Goal: Information Seeking & Learning: Learn about a topic

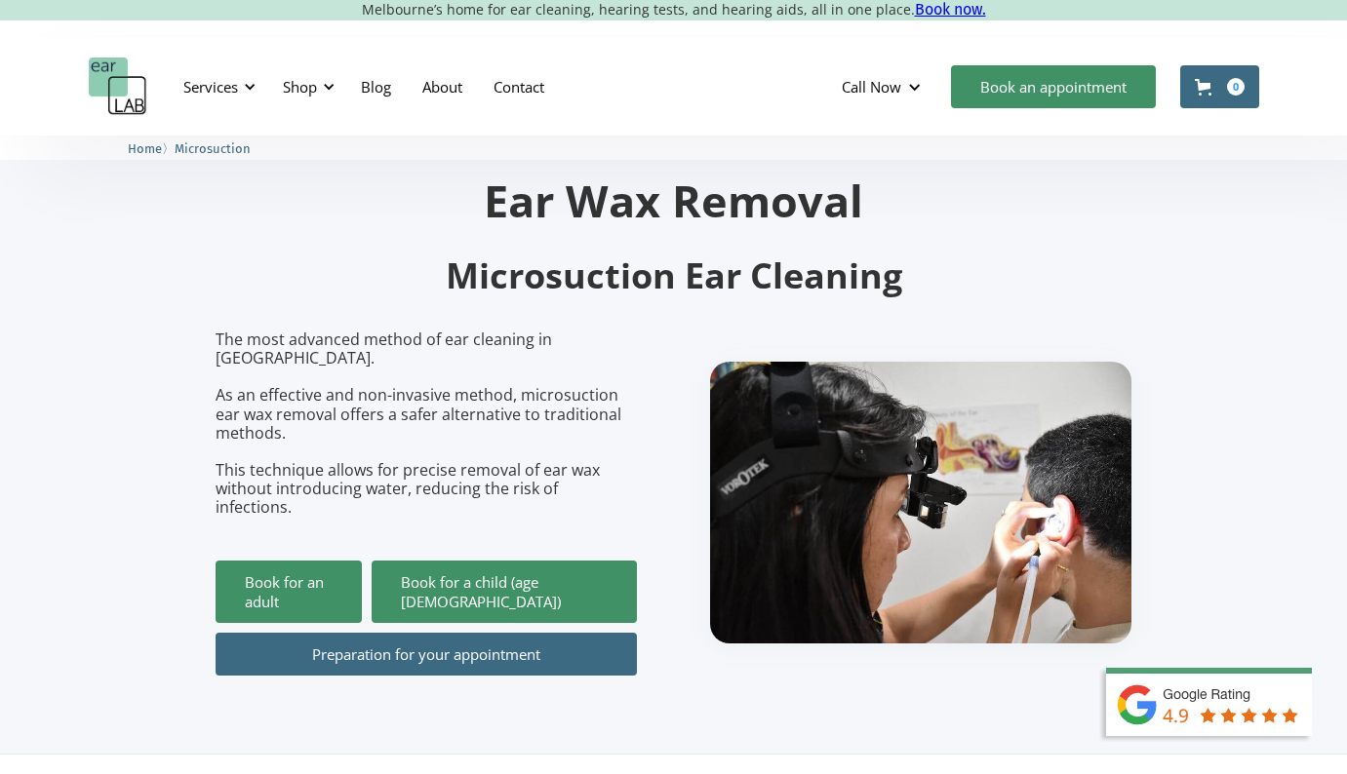
scroll to position [75, 0]
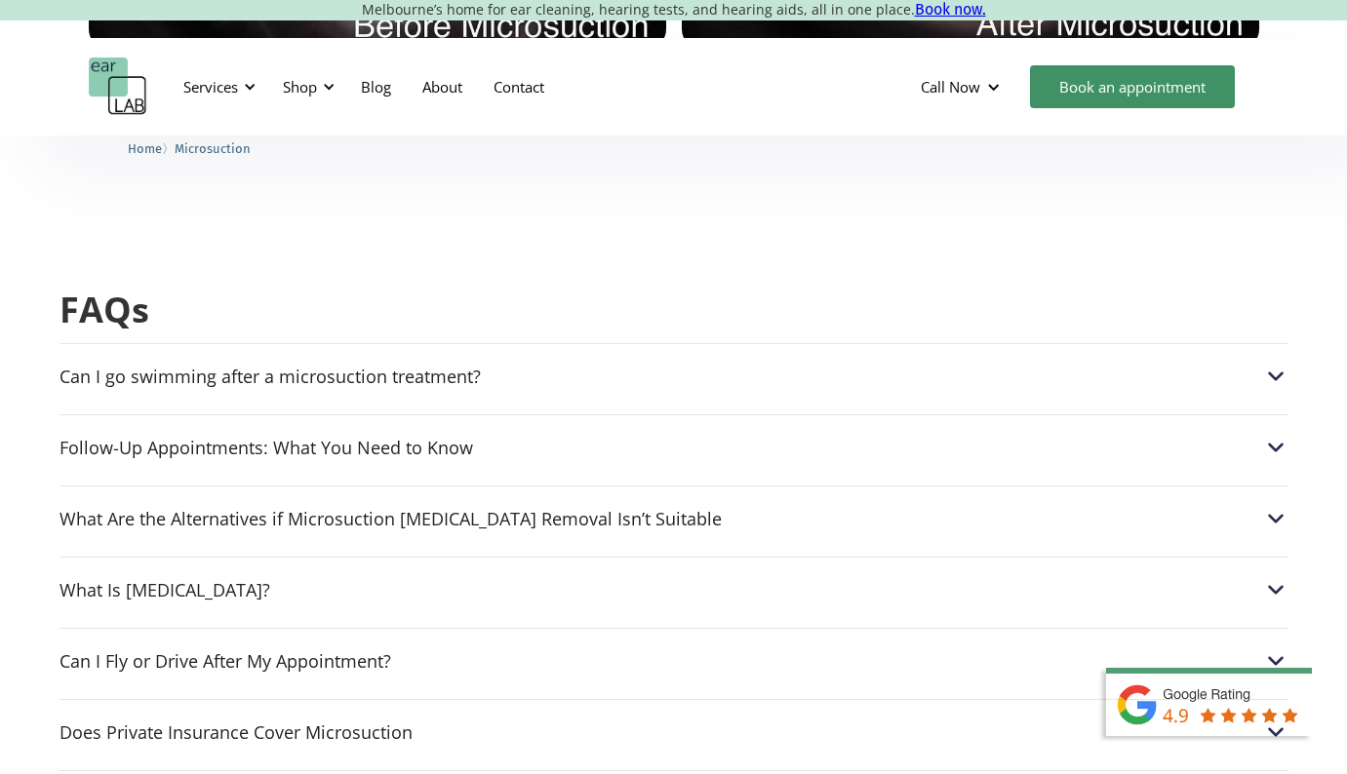
scroll to position [4820, 0]
click at [832, 341] on div "Can I go swimming after a microsuction treatment? After a microsuction procedur…" at bounding box center [673, 369] width 1229 height 56
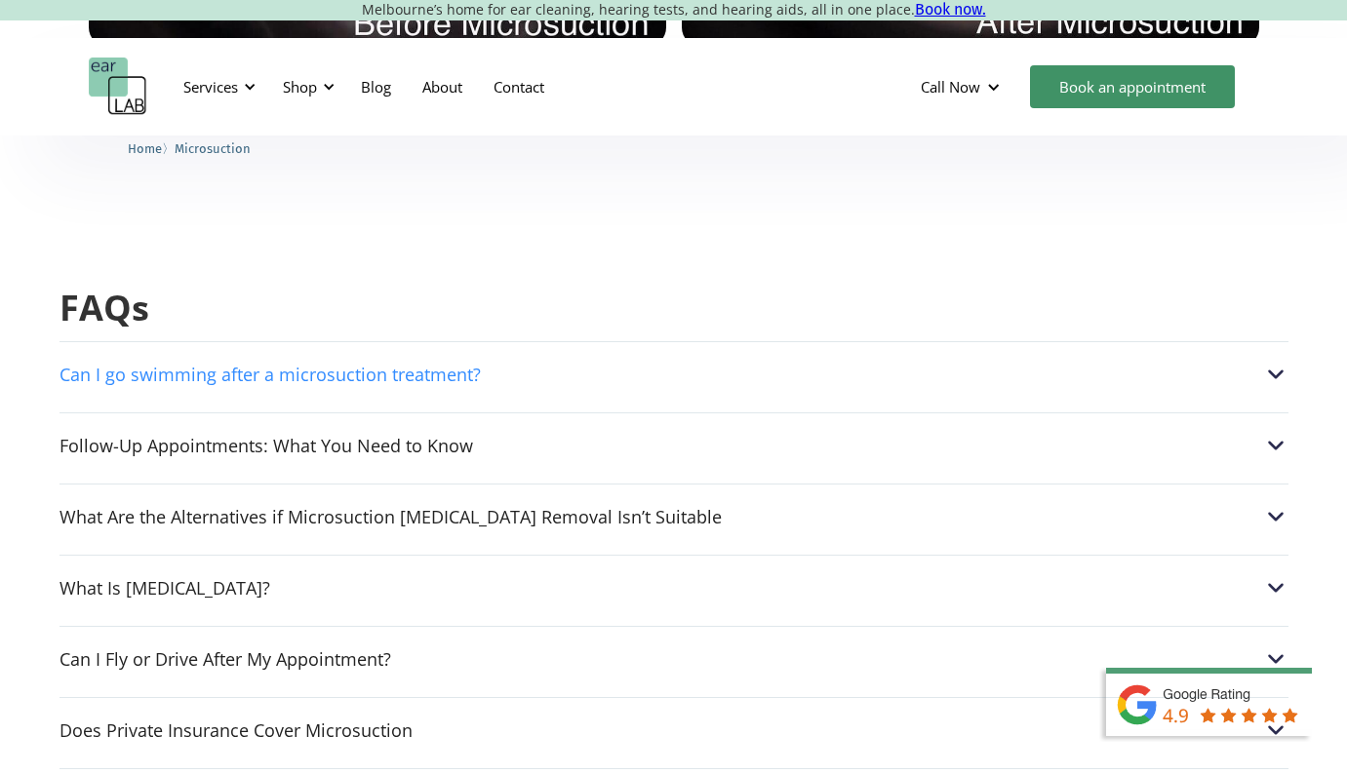
click at [815, 362] on div "Can I go swimming after a microsuction treatment?" at bounding box center [673, 374] width 1229 height 25
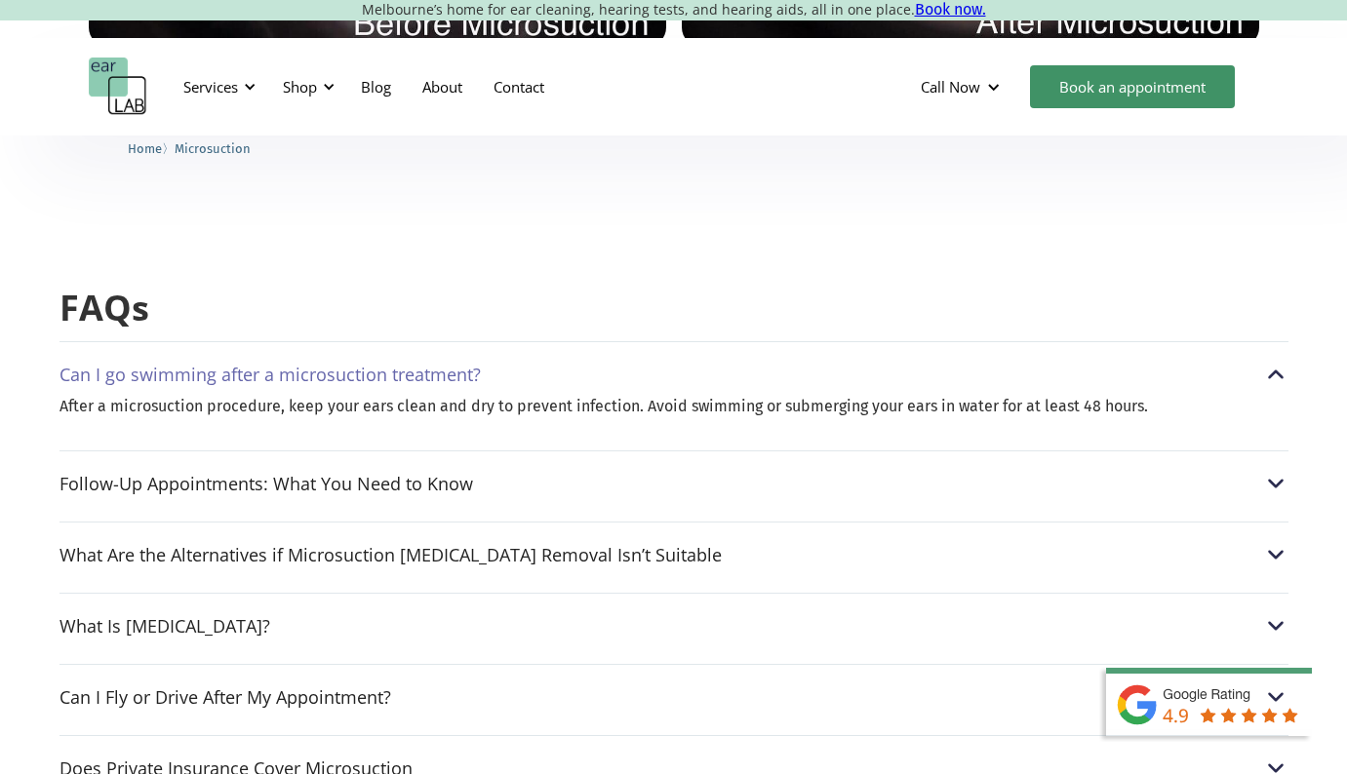
click at [830, 362] on div "Can I go swimming after a microsuction treatment?" at bounding box center [673, 374] width 1229 height 25
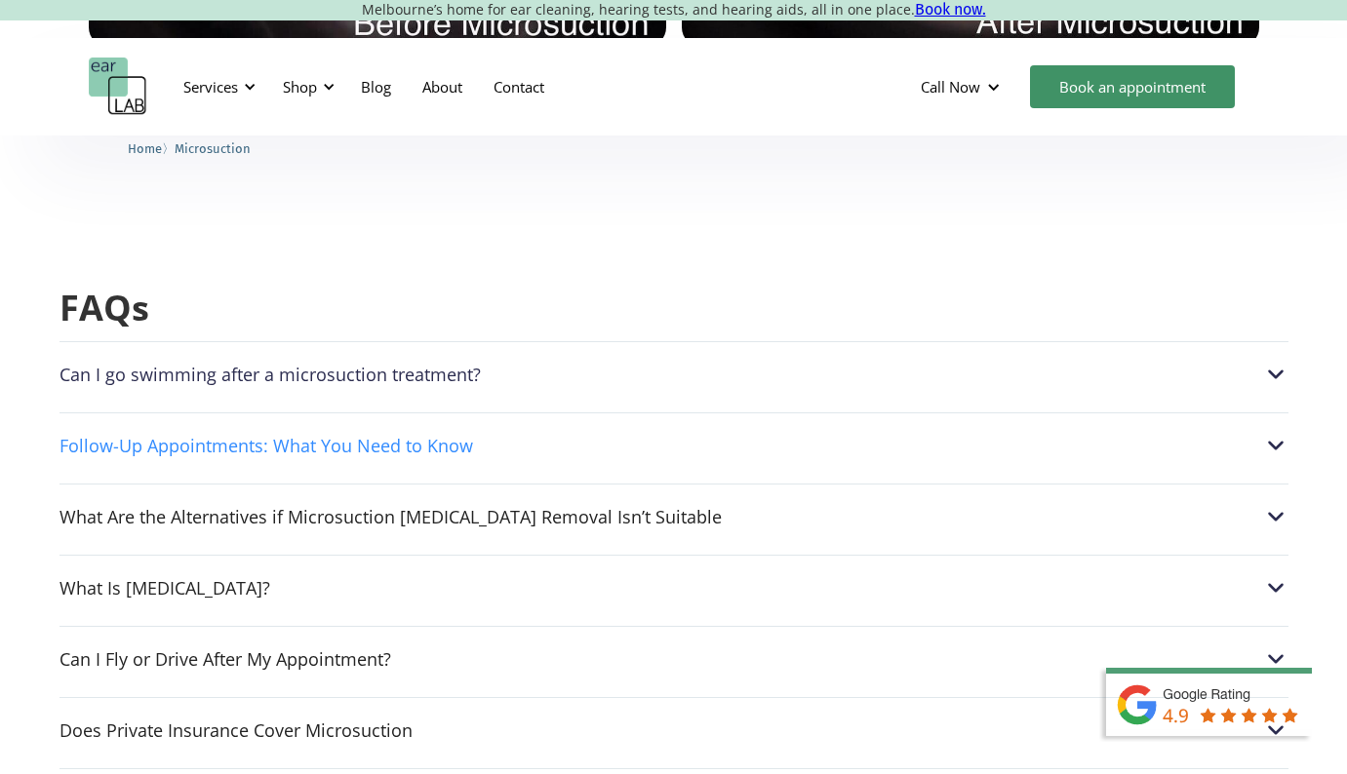
click at [806, 433] on div "Follow-Up Appointments: What You Need to Know" at bounding box center [673, 445] width 1229 height 25
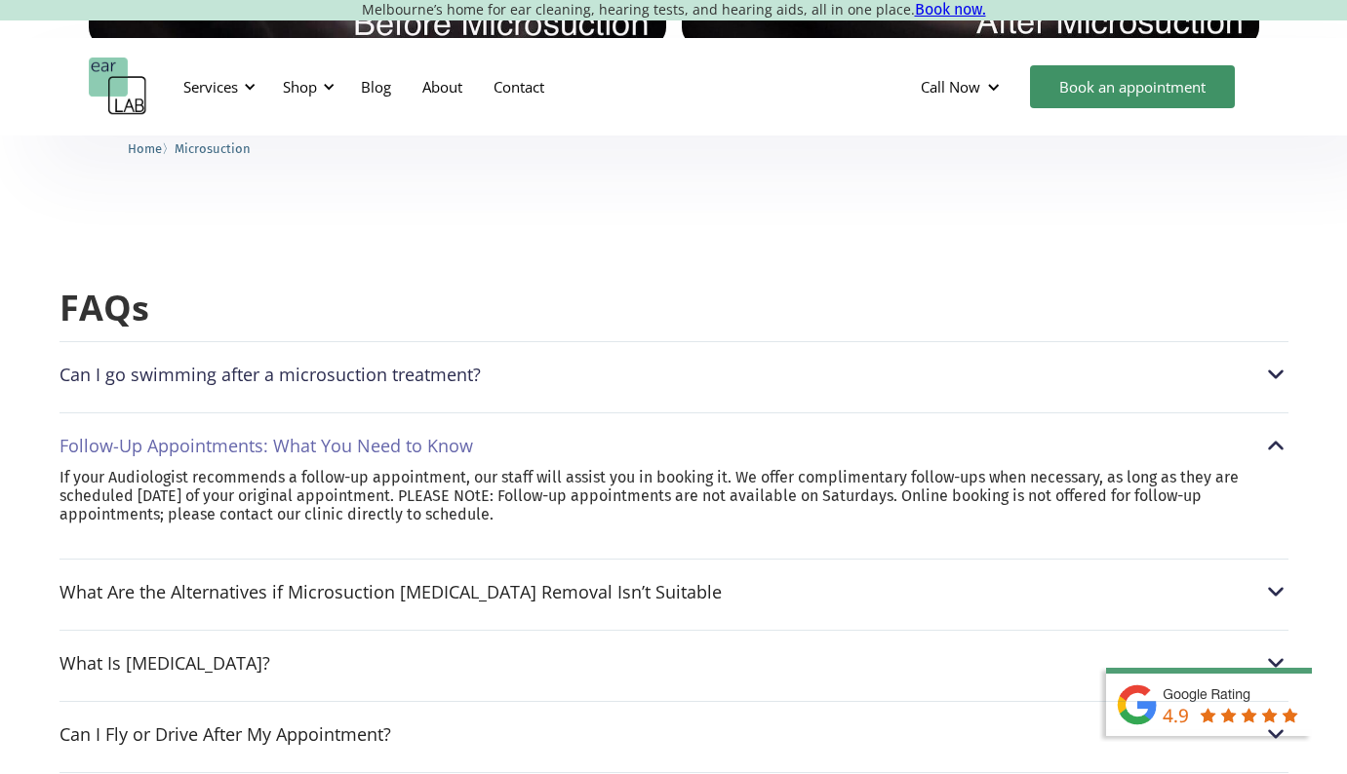
click at [806, 433] on div "Follow-Up Appointments: What You Need to Know" at bounding box center [673, 445] width 1229 height 25
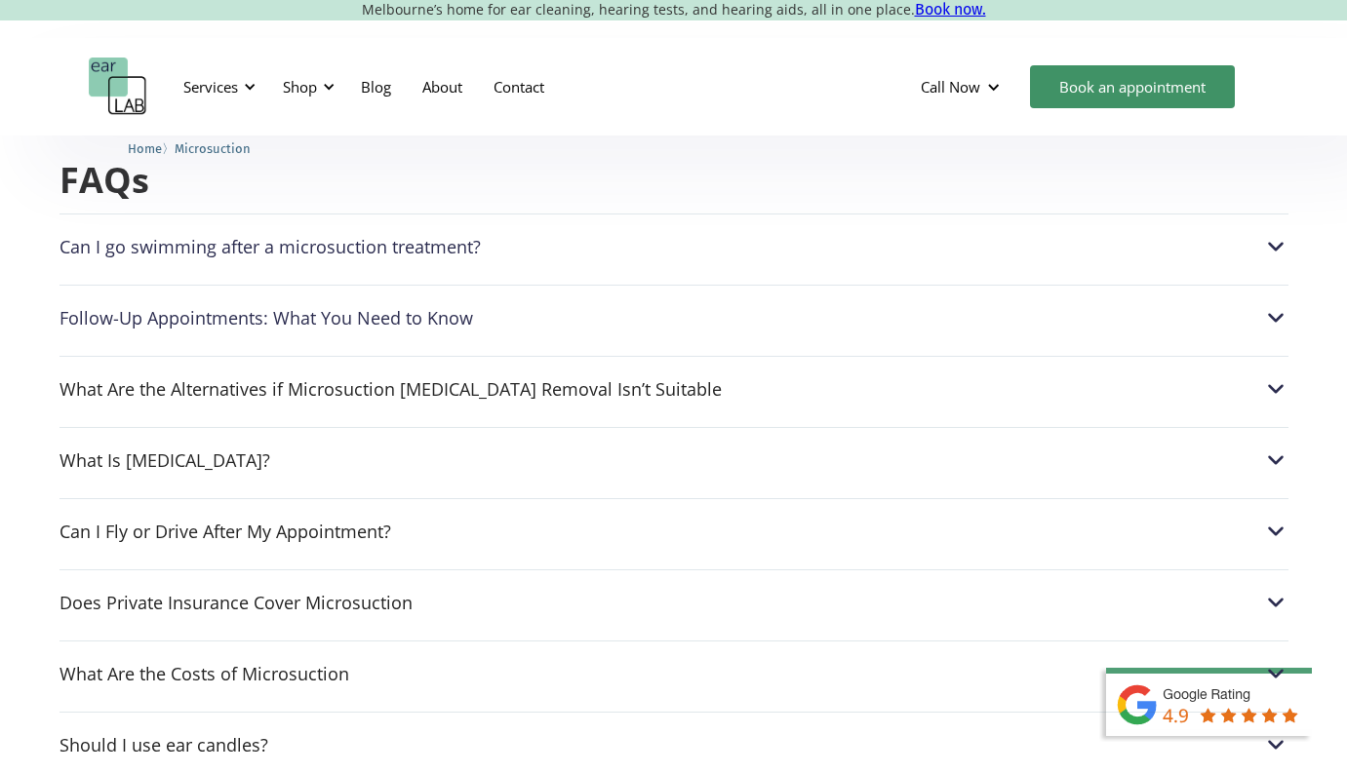
scroll to position [4949, 0]
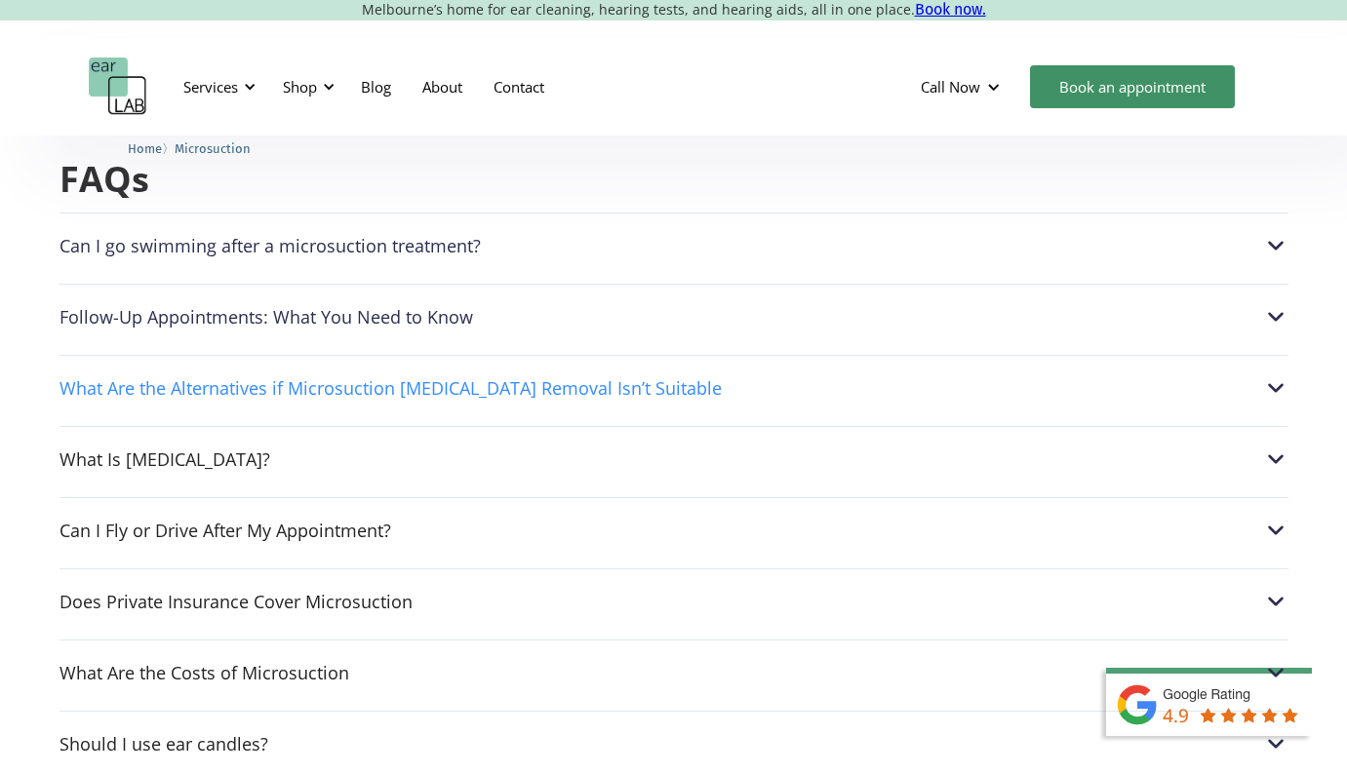
click at [796, 375] on div "What Are the Alternatives if Microsuction Earwax Removal Isn’t Suitable" at bounding box center [673, 387] width 1229 height 25
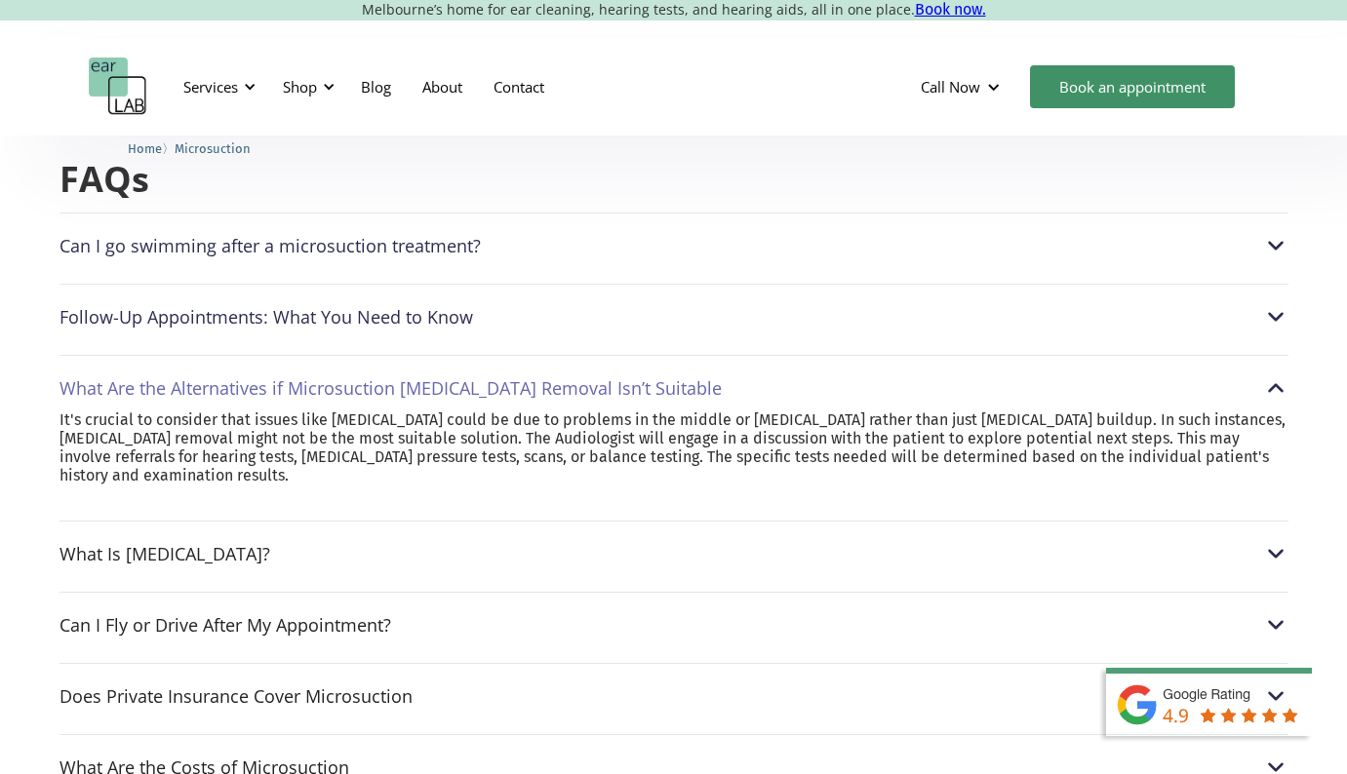
click at [795, 375] on div "What Are the Alternatives if Microsuction [MEDICAL_DATA] Removal Isn’t Suitable" at bounding box center [673, 387] width 1229 height 25
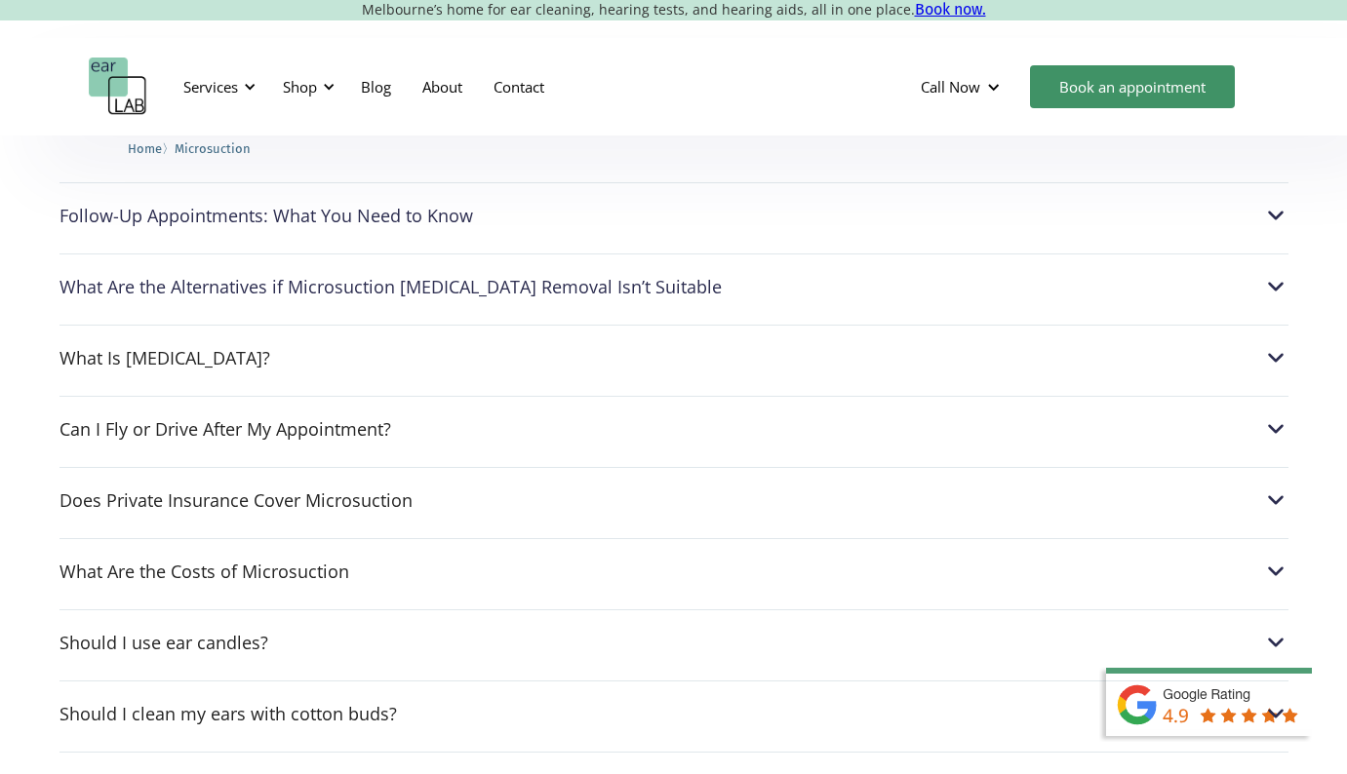
scroll to position [5056, 0]
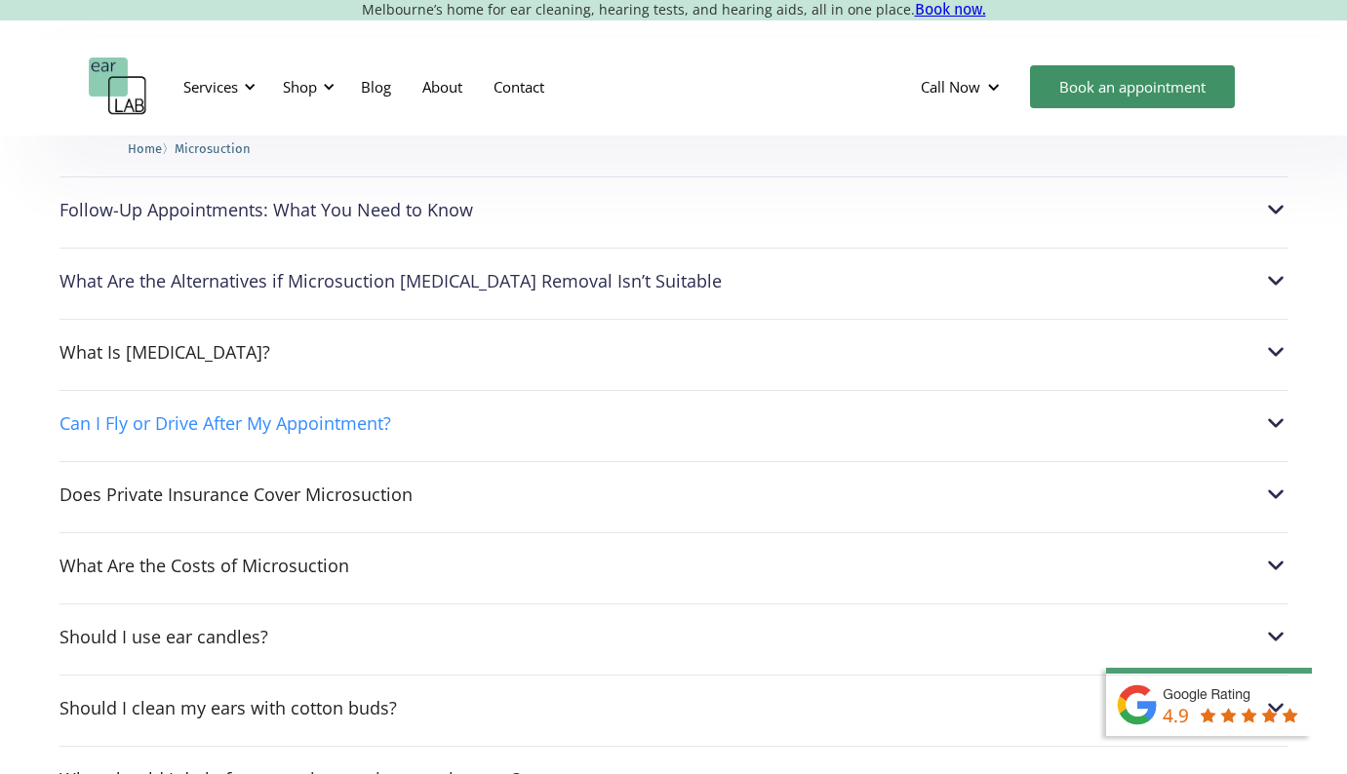
click at [783, 411] on div "Can I Fly or Drive After My Appointment?" at bounding box center [673, 423] width 1229 height 25
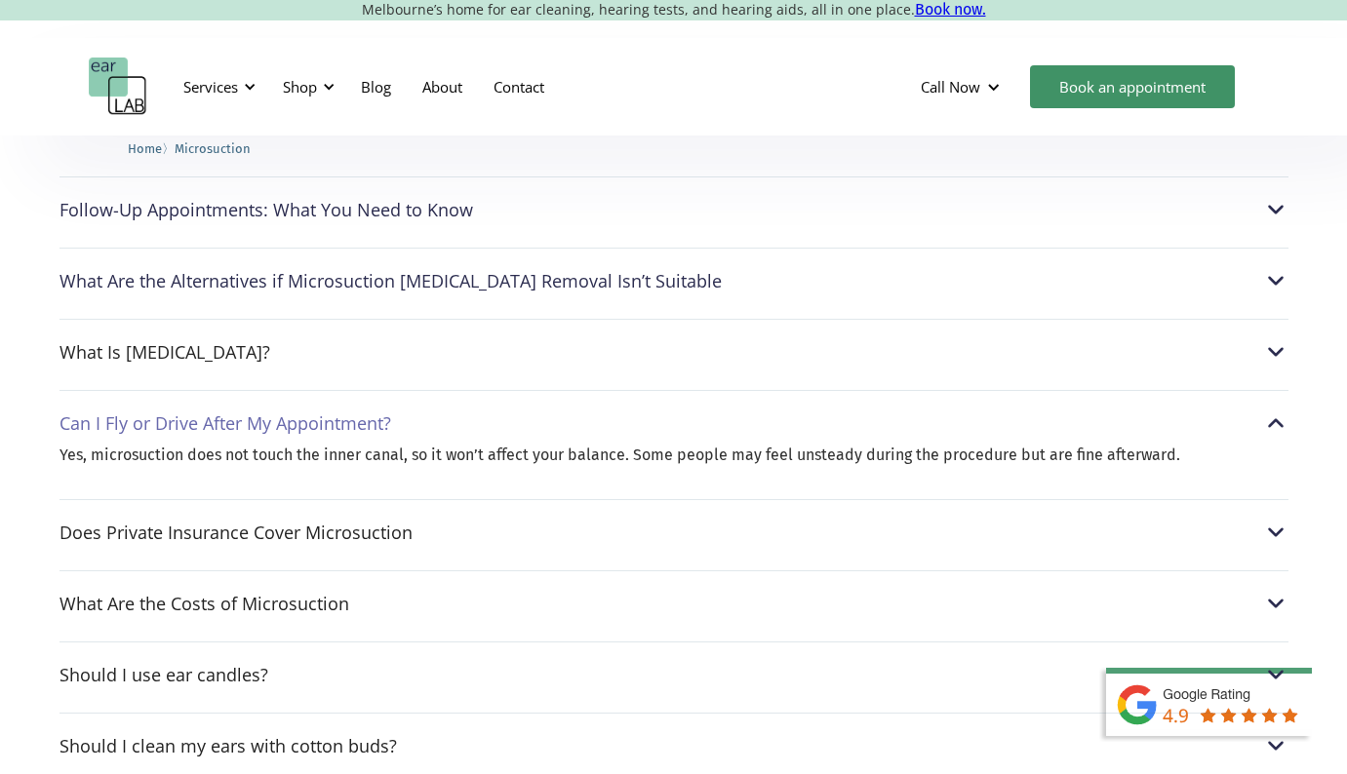
click at [783, 411] on div "Can I Fly or Drive After My Appointment?" at bounding box center [673, 423] width 1229 height 25
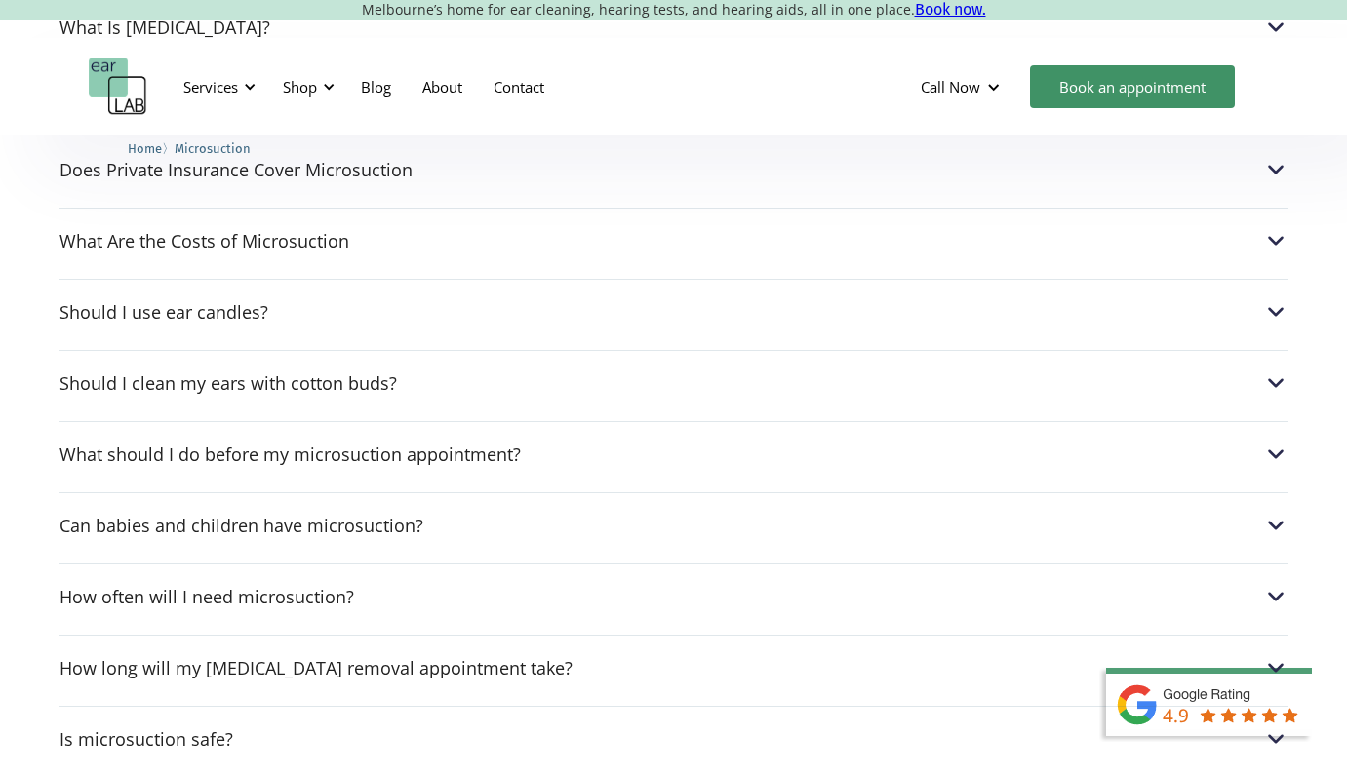
scroll to position [5378, 0]
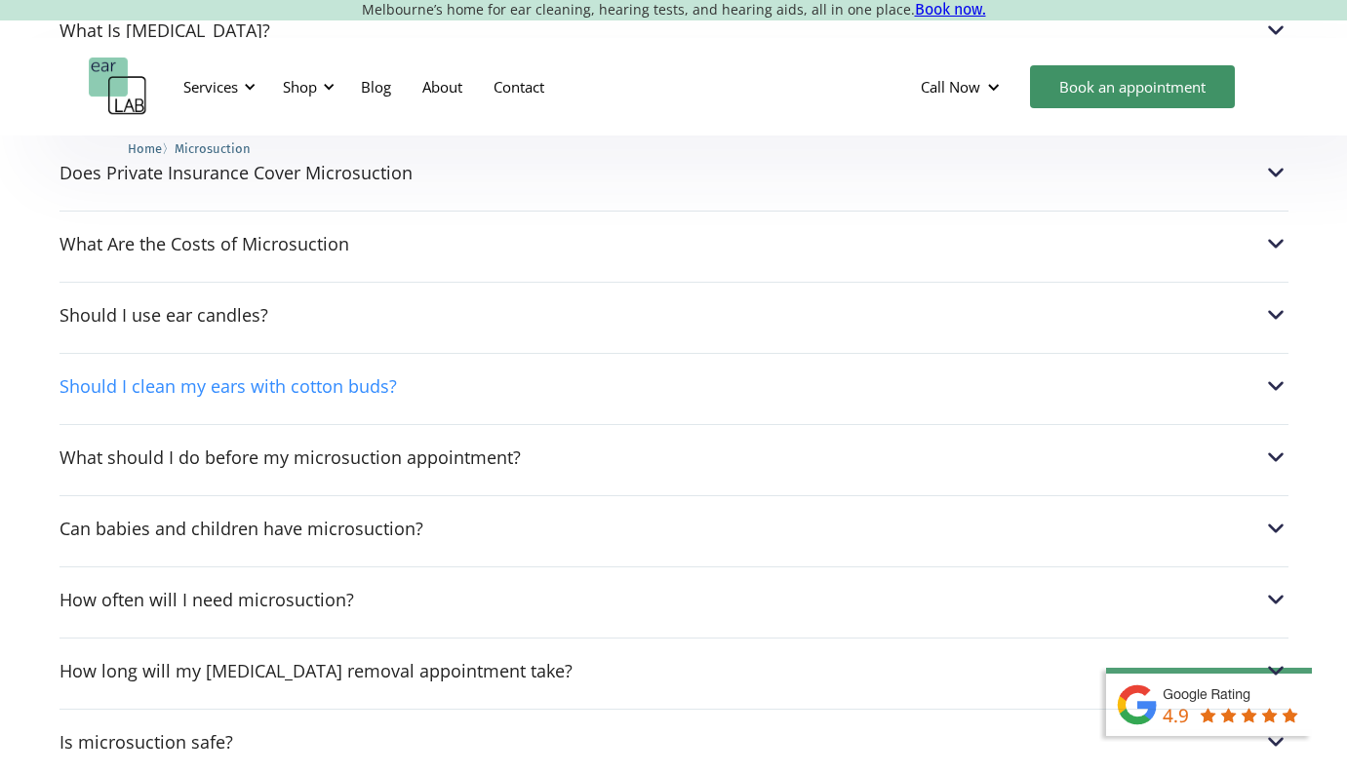
click at [779, 374] on div "Should I clean my ears with cotton buds?" at bounding box center [673, 386] width 1229 height 25
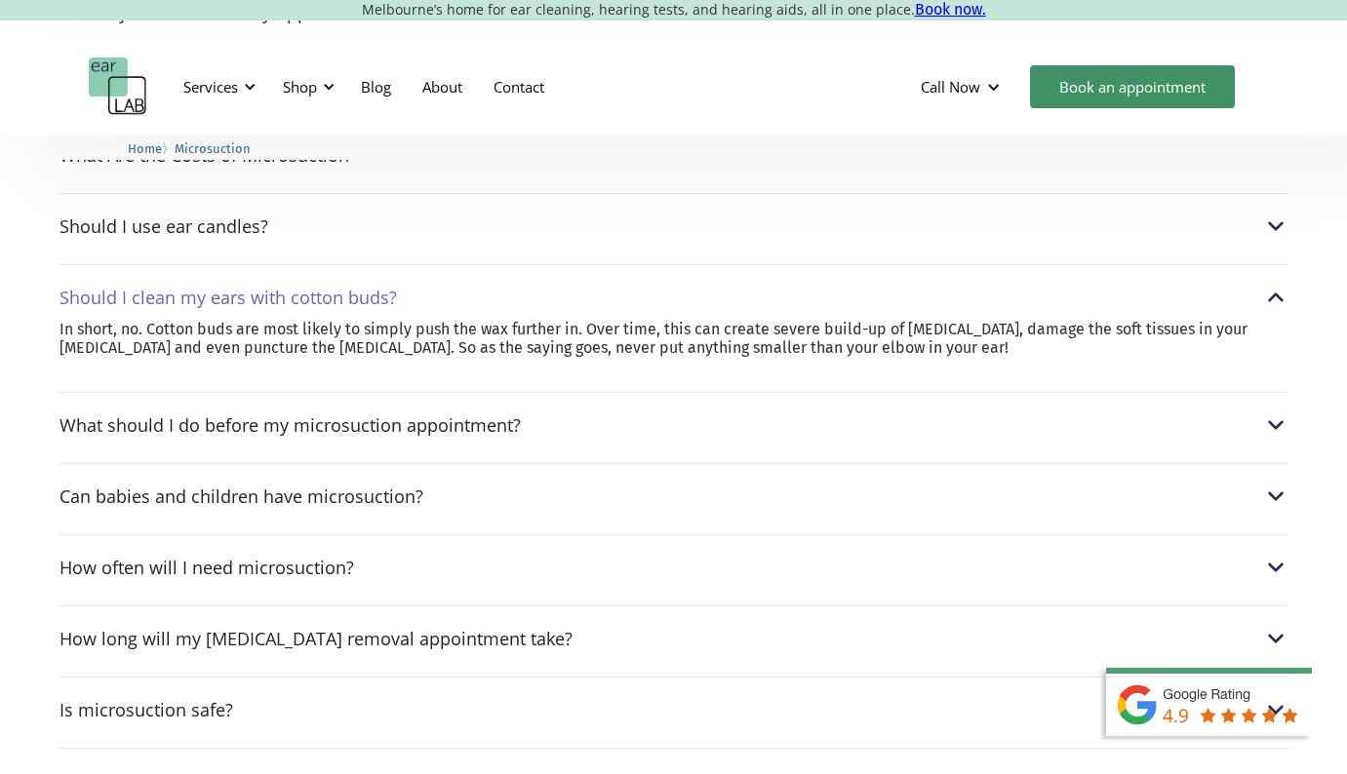
scroll to position [5469, 0]
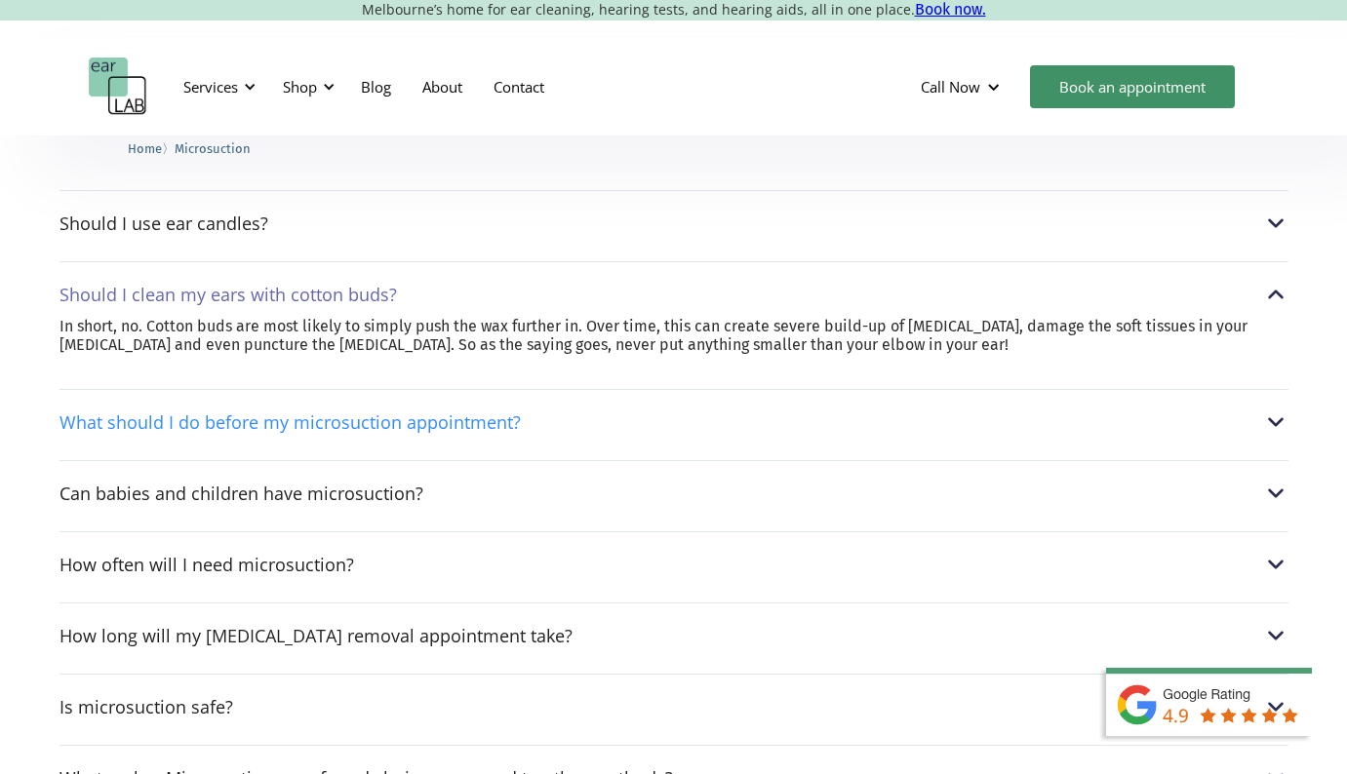
click at [760, 410] on div "What should I do before my microsuction appointment?" at bounding box center [673, 422] width 1229 height 25
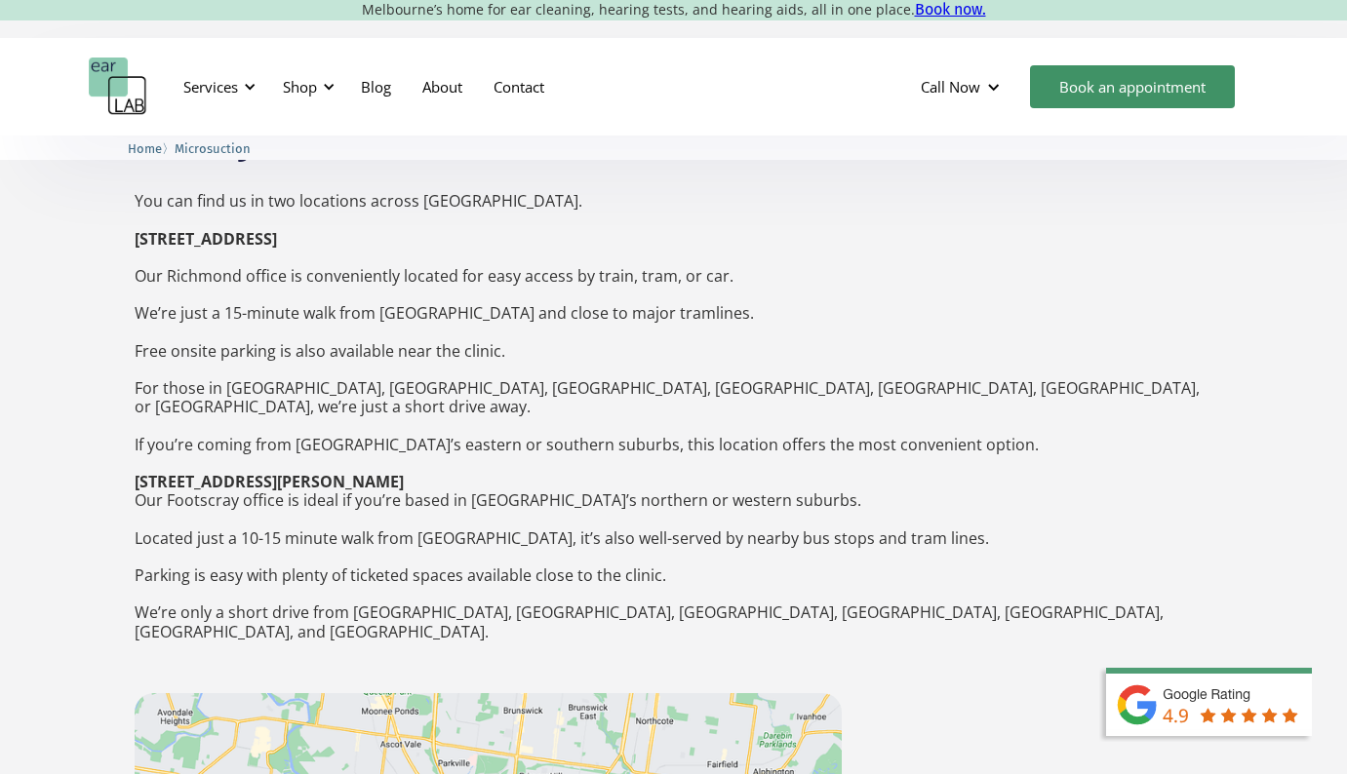
scroll to position [2297, 0]
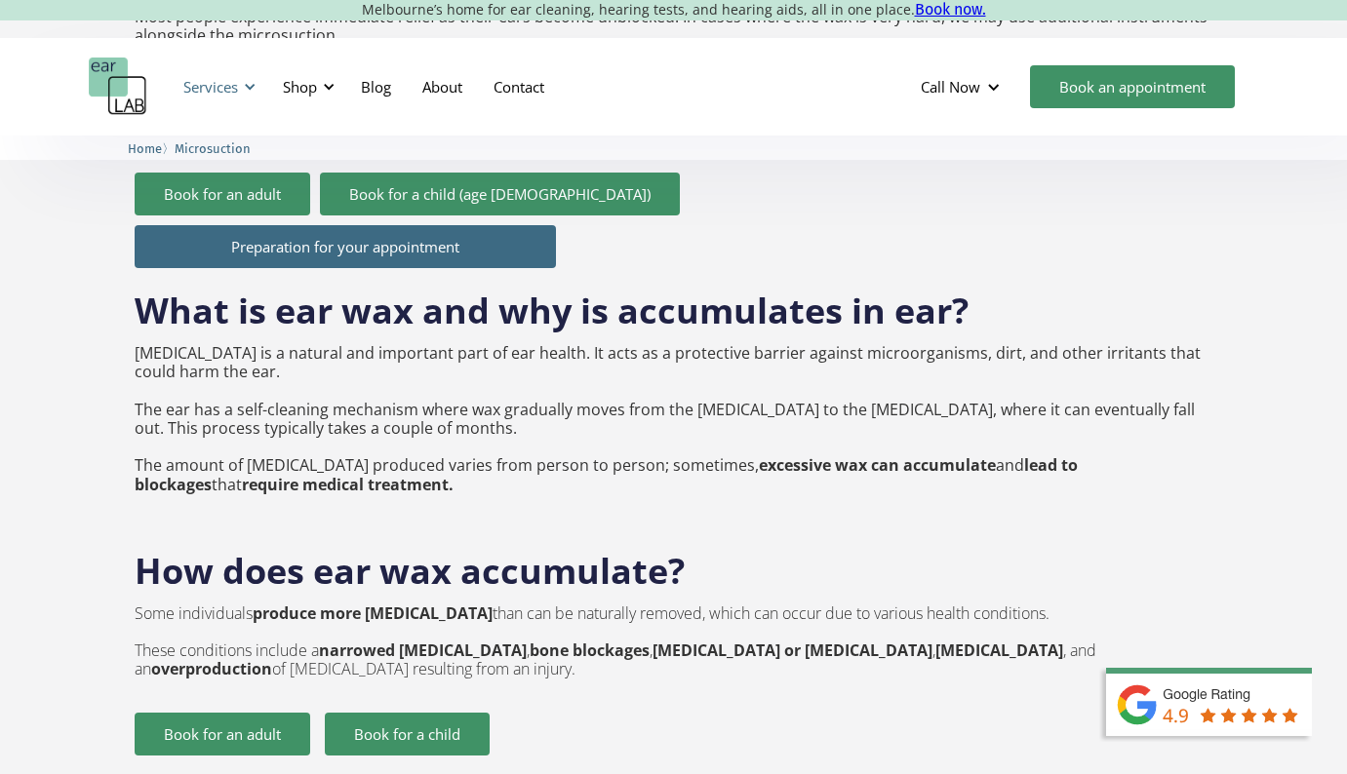
click at [232, 85] on div "Services" at bounding box center [210, 87] width 55 height 20
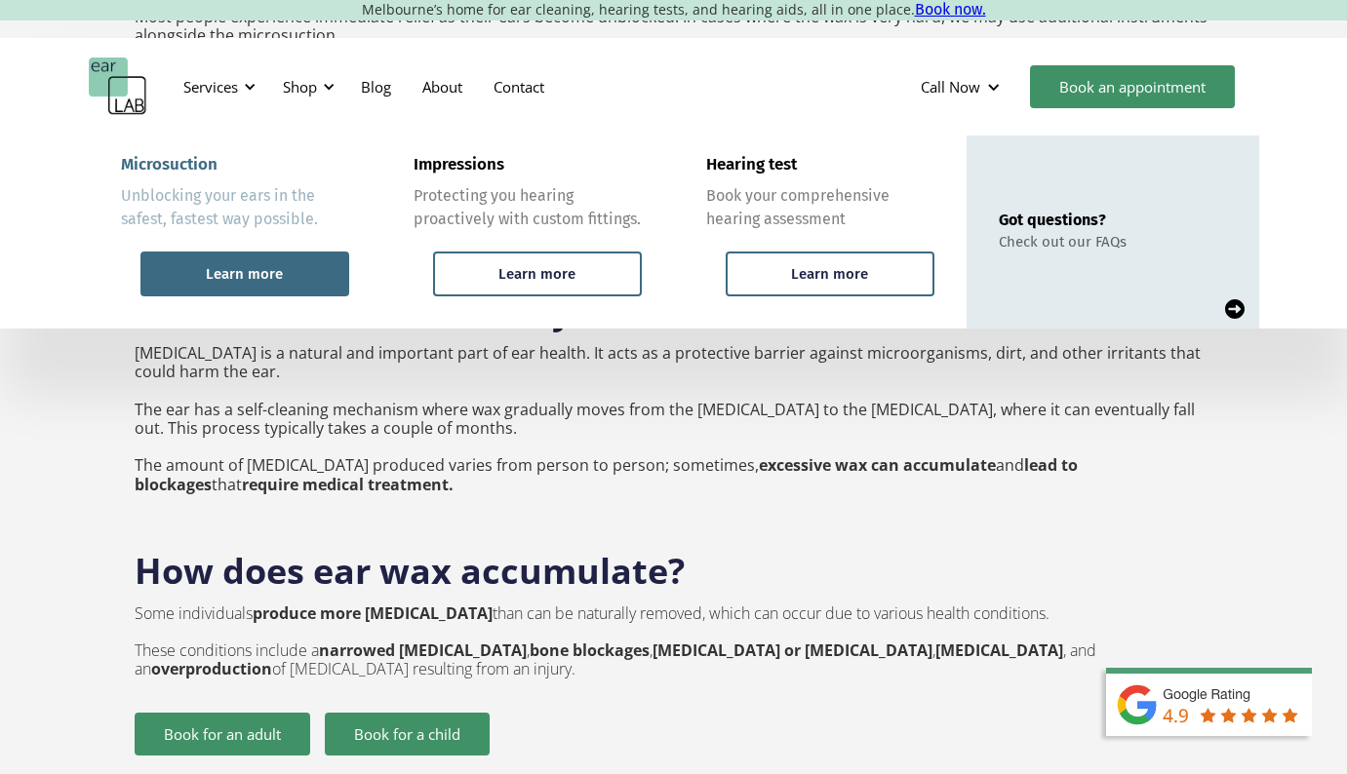
click at [282, 264] on div "Learn more" at bounding box center [244, 274] width 209 height 45
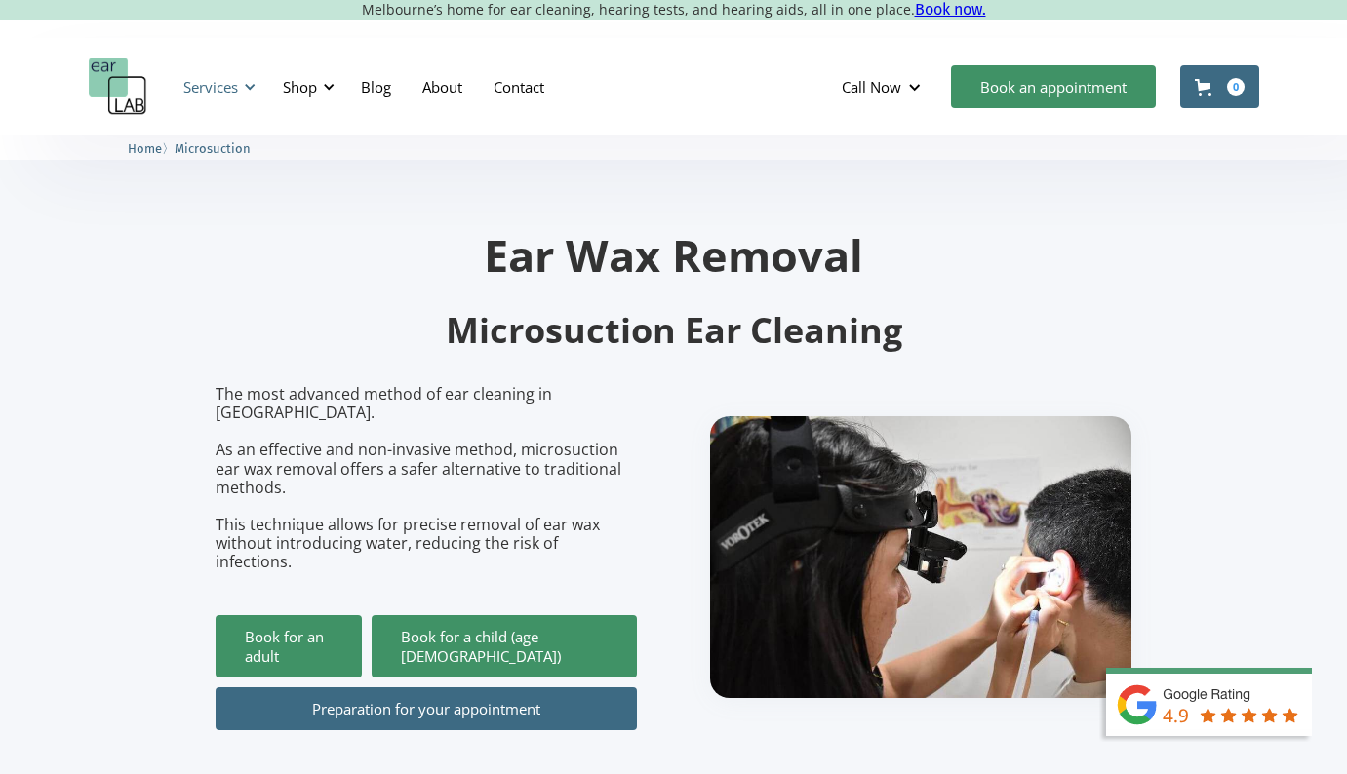
click at [246, 94] on div "Services" at bounding box center [217, 87] width 90 height 59
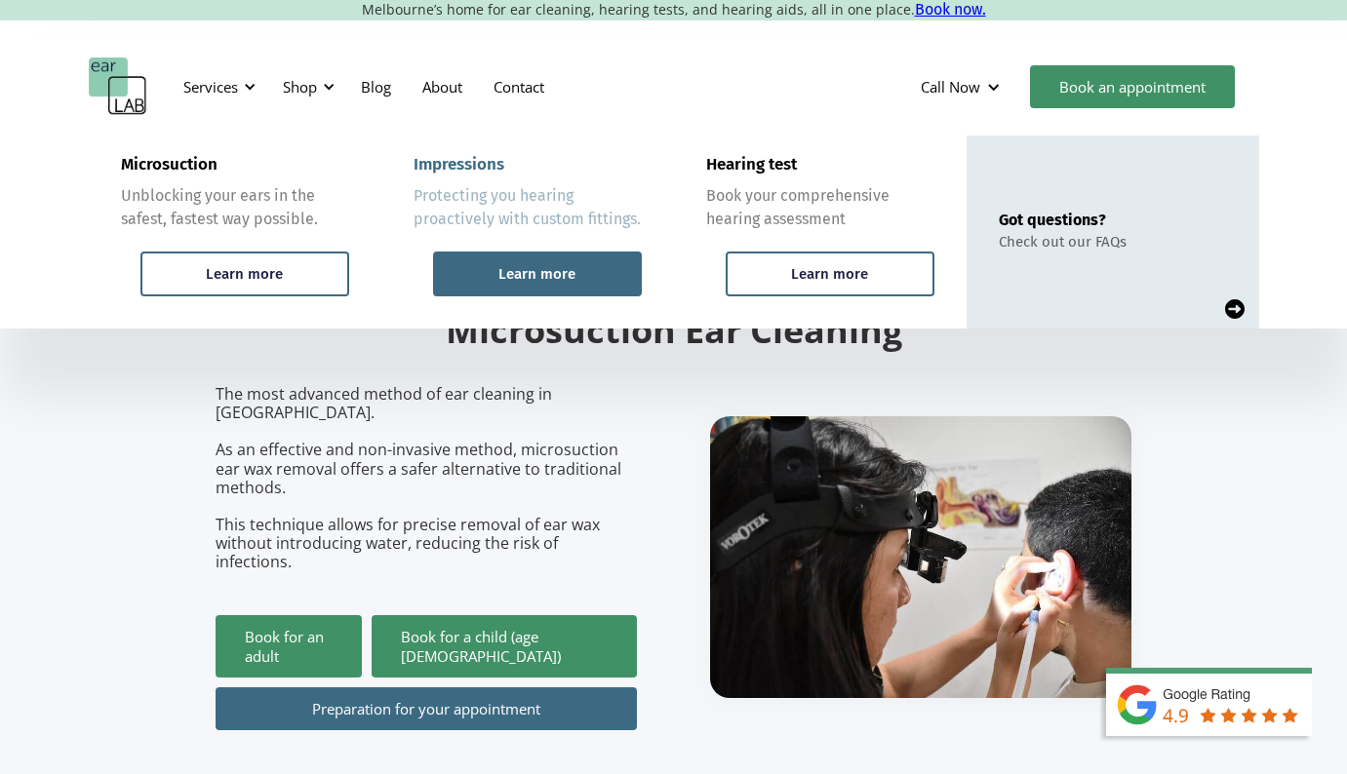
click at [479, 273] on div "Learn more" at bounding box center [537, 274] width 209 height 45
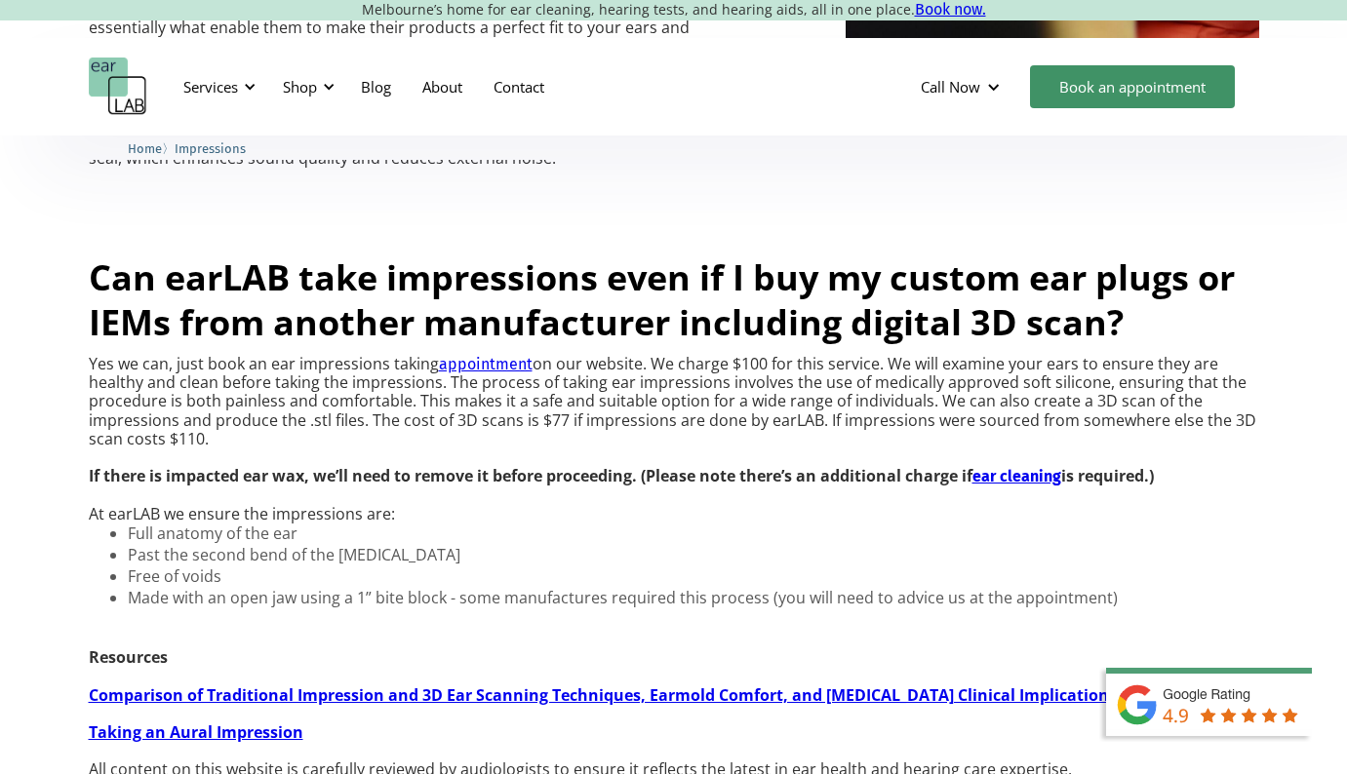
scroll to position [1531, 0]
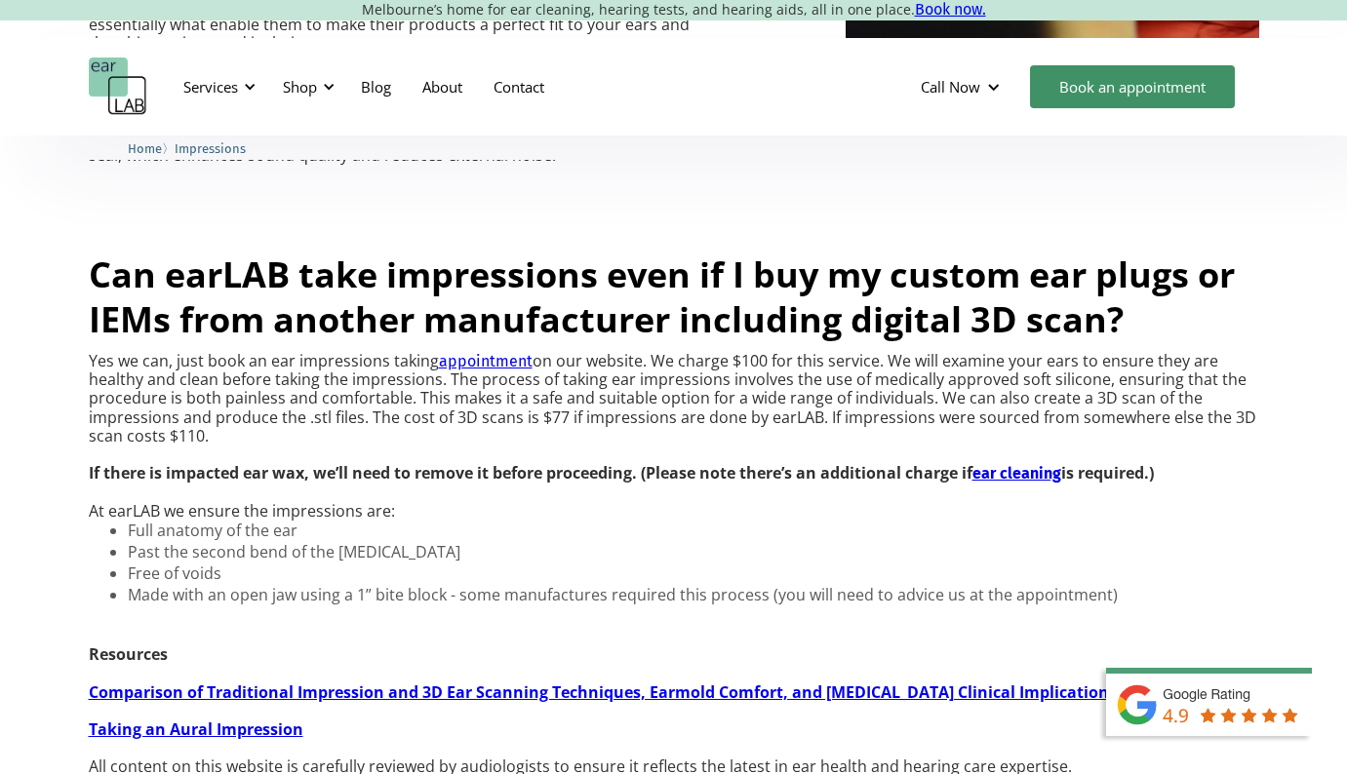
click at [1008, 477] on strong "ear cleaning" at bounding box center [1016, 473] width 89 height 19
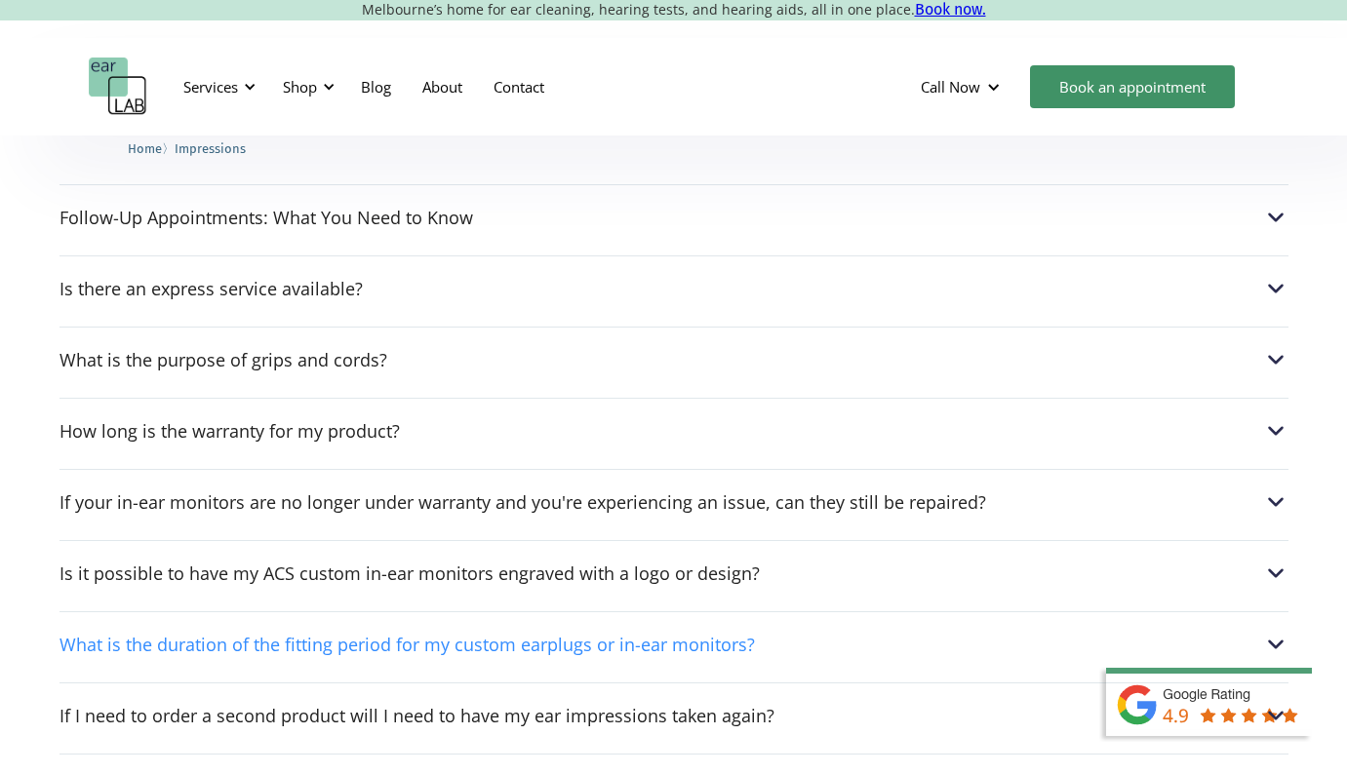
scroll to position [2511, 0]
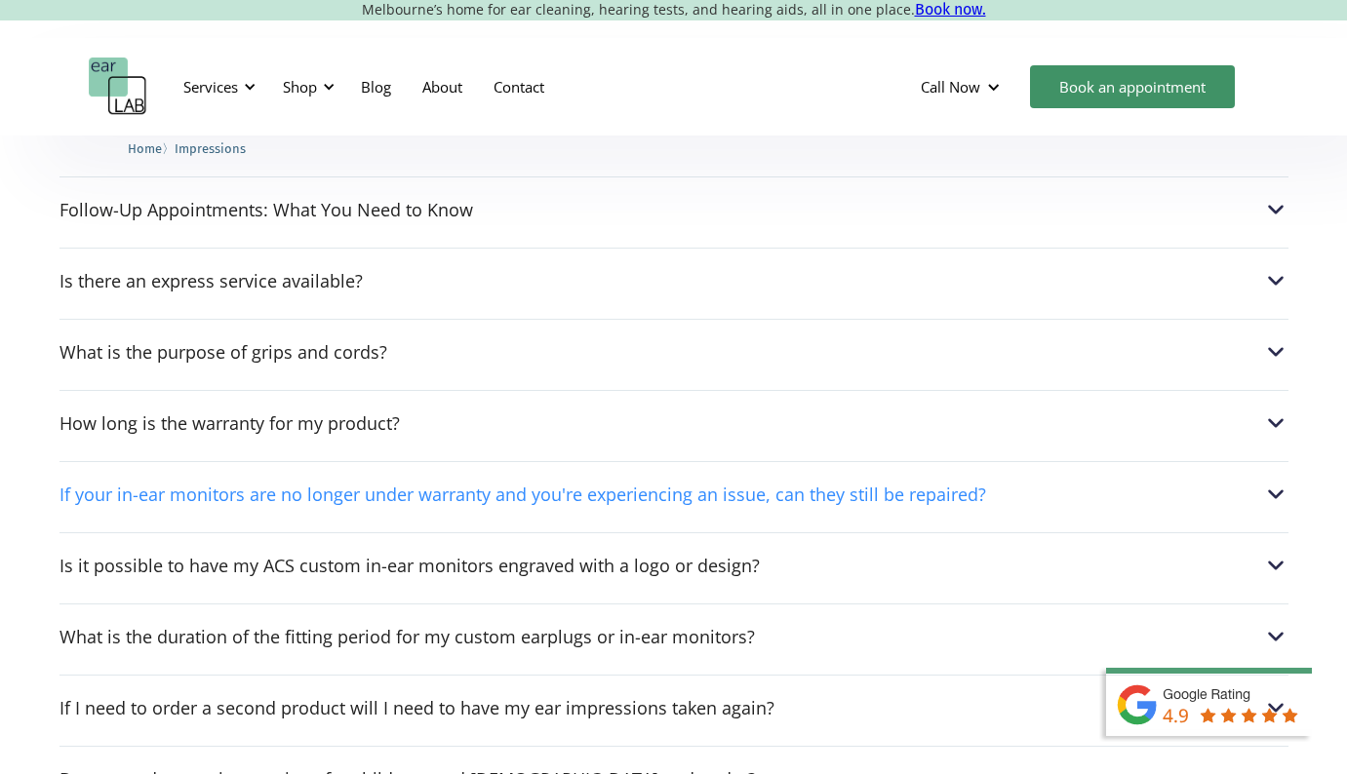
click at [935, 504] on div "If your in-ear monitors are no longer under warranty and you're experiencing an…" at bounding box center [522, 495] width 927 height 20
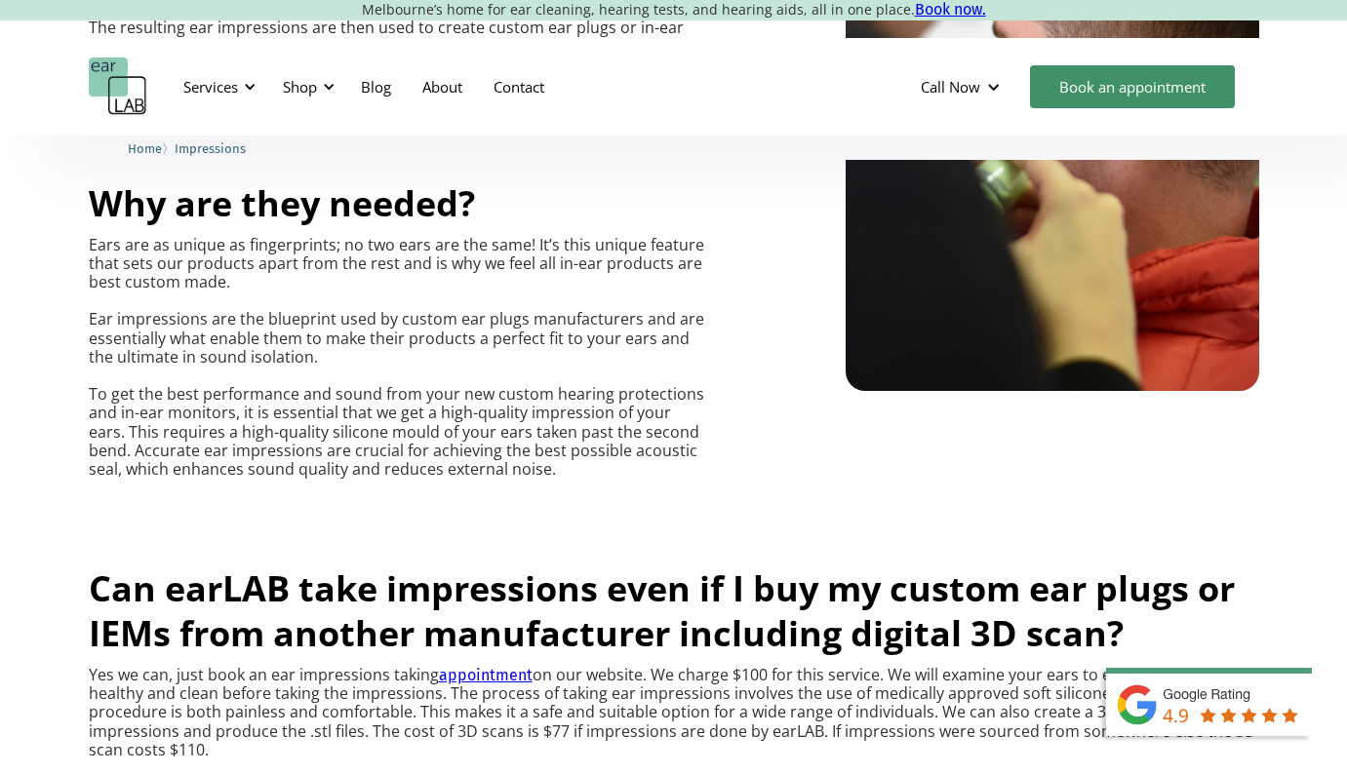
scroll to position [1243, 0]
